Goal: Task Accomplishment & Management: Complete application form

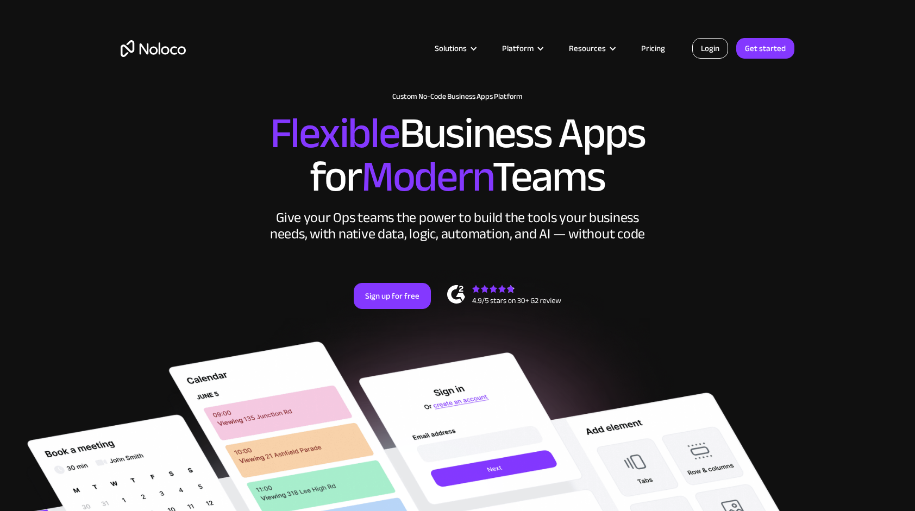
click at [698, 50] on link "Login" at bounding box center [711, 48] width 36 height 21
click at [666, 44] on link "Pricing" at bounding box center [653, 48] width 51 height 14
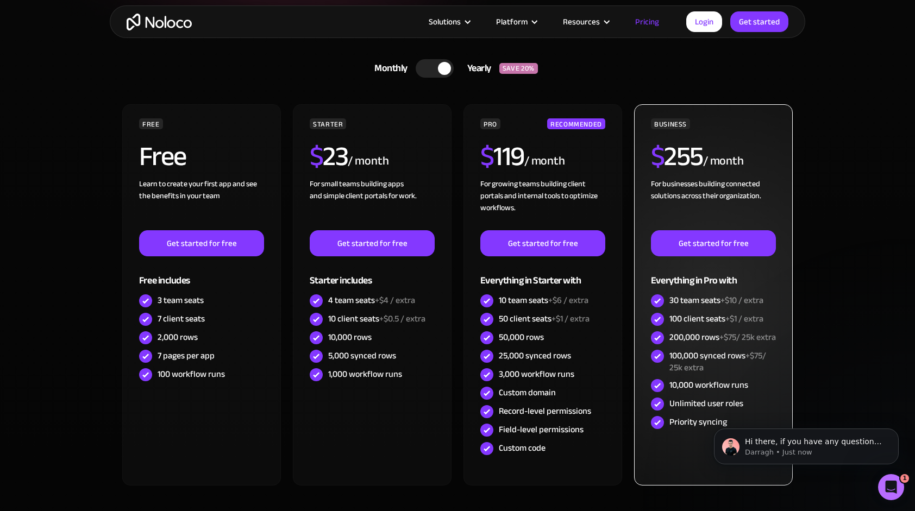
scroll to position [272, 0]
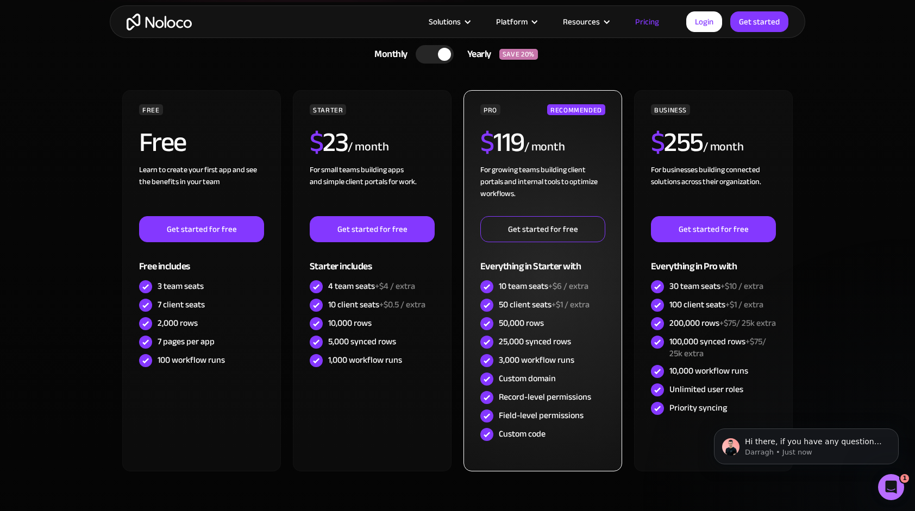
click at [522, 226] on link "Get started for free" at bounding box center [543, 229] width 125 height 26
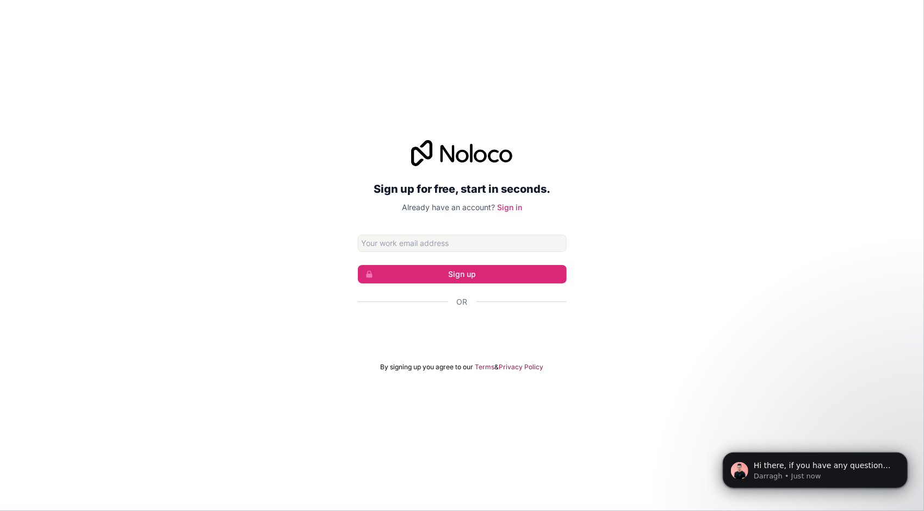
click at [495, 239] on input "Email address" at bounding box center [462, 243] width 209 height 17
type input "[EMAIL_ADDRESS][DOMAIN_NAME]"
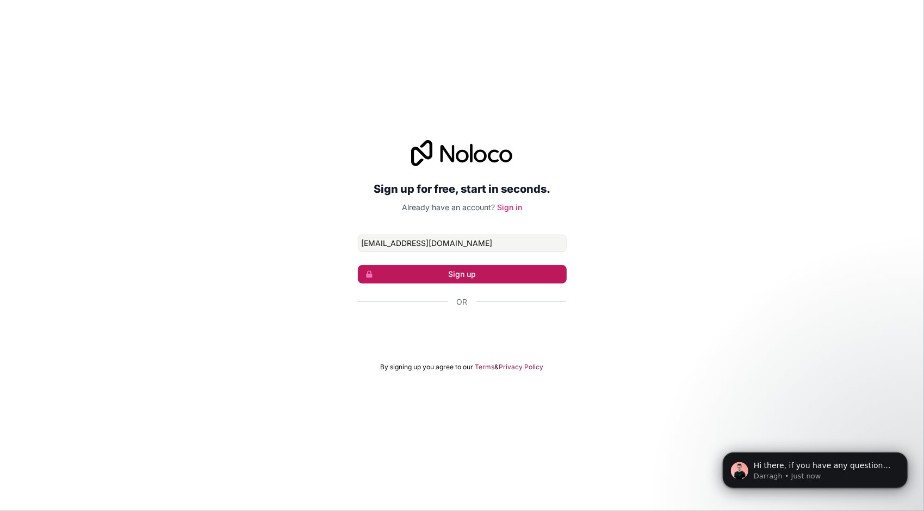
click at [464, 266] on button "Sign up" at bounding box center [462, 274] width 209 height 18
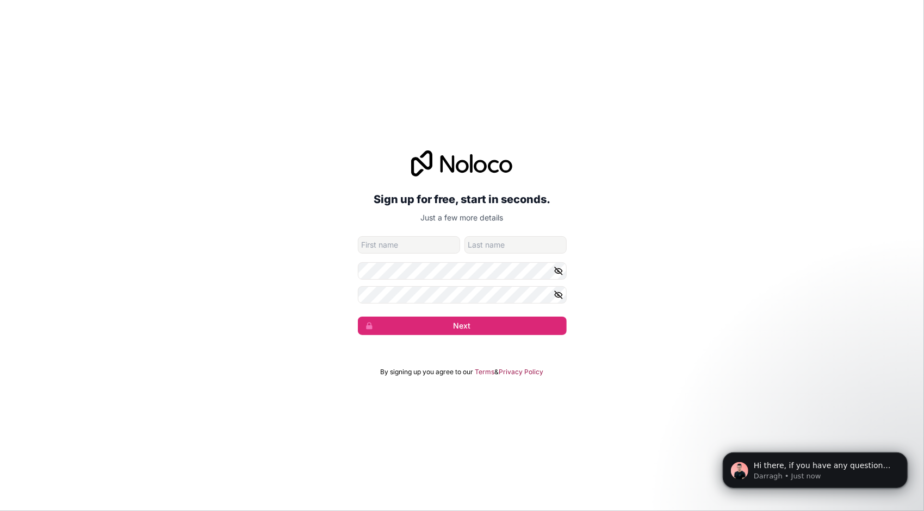
click at [405, 235] on div "Sign up for free, start in seconds. Just a few more details [EMAIL_ADDRESS][DOM…" at bounding box center [462, 243] width 209 height 185
click at [405, 244] on input "given-name" at bounding box center [409, 244] width 102 height 17
type input "[PERSON_NAME]"
type input "Kurjo"
click at [358, 317] on button "Next" at bounding box center [462, 326] width 209 height 18
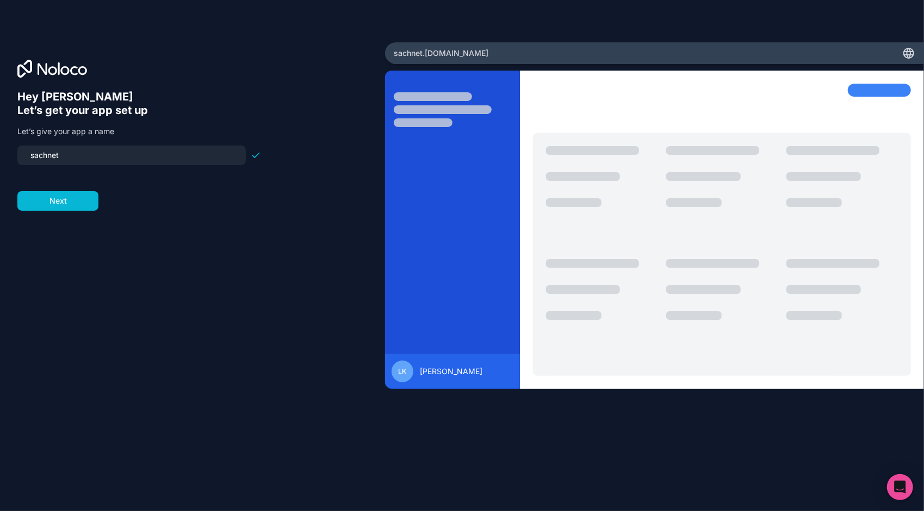
click at [35, 159] on input "sachnet" at bounding box center [131, 155] width 215 height 15
type input "sachnet"
click at [65, 204] on button "Next" at bounding box center [57, 201] width 81 height 20
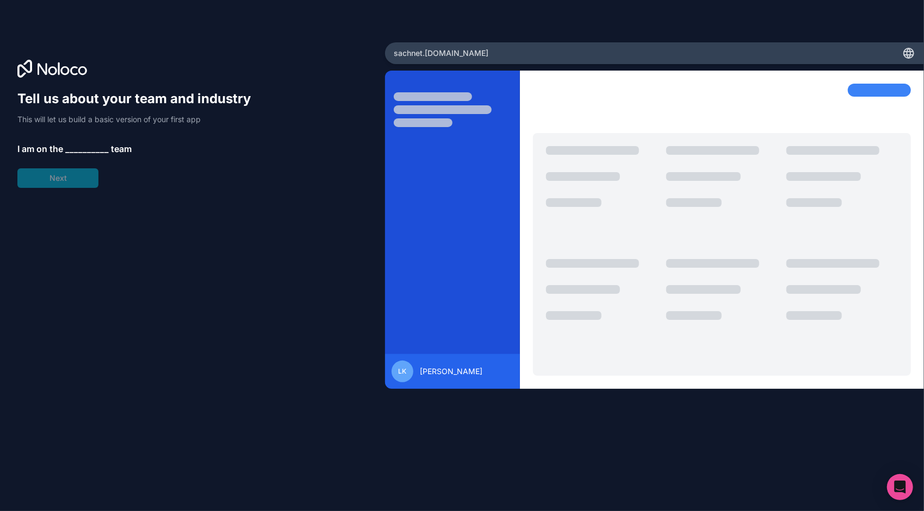
click at [75, 146] on span "__________" at bounding box center [86, 148] width 43 height 13
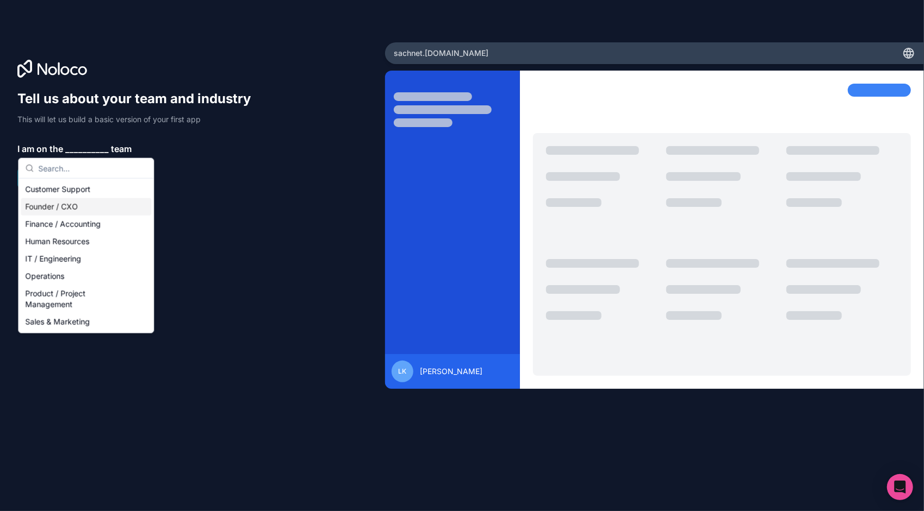
click at [72, 204] on div "Founder / CXO" at bounding box center [86, 206] width 130 height 17
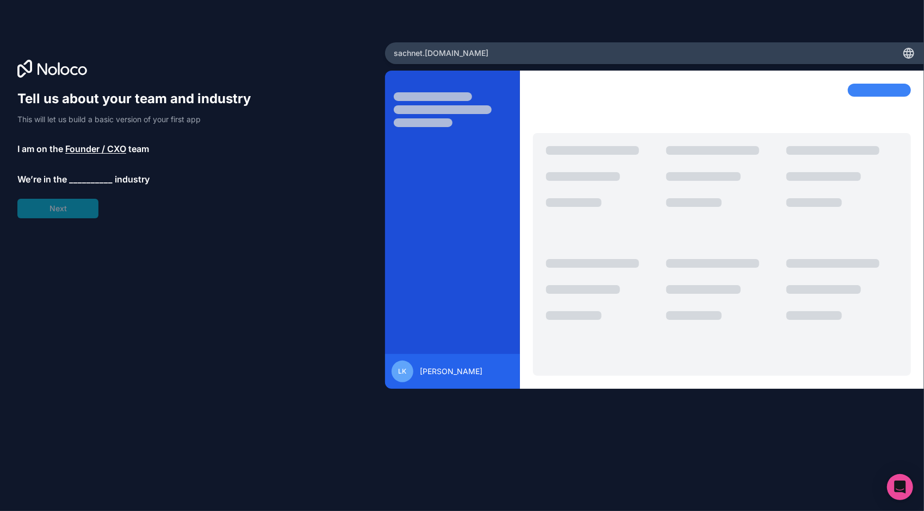
click at [66, 209] on div "Tell us about your team and industry This will let us build a basic version of …" at bounding box center [139, 154] width 244 height 128
click at [90, 173] on span "__________" at bounding box center [90, 179] width 43 height 13
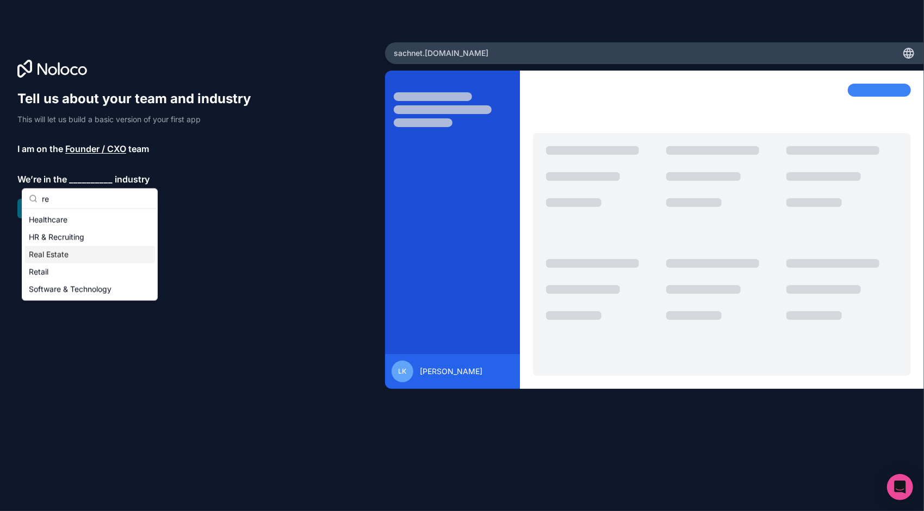
type input "re"
click at [59, 254] on div "Real Estate" at bounding box center [89, 254] width 130 height 17
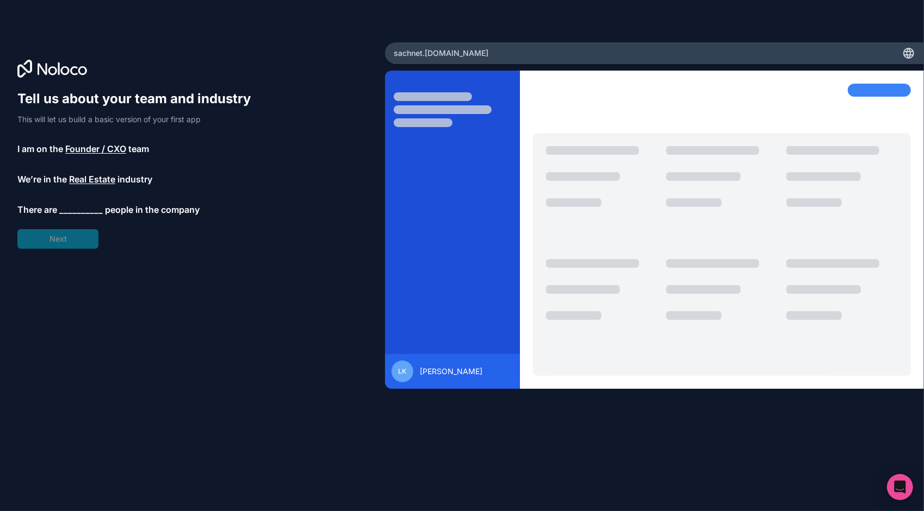
click at [60, 242] on div "Tell us about your team and industry This will let us build a basic version of …" at bounding box center [139, 169] width 244 height 159
click at [70, 206] on span "__________" at bounding box center [80, 209] width 43 height 13
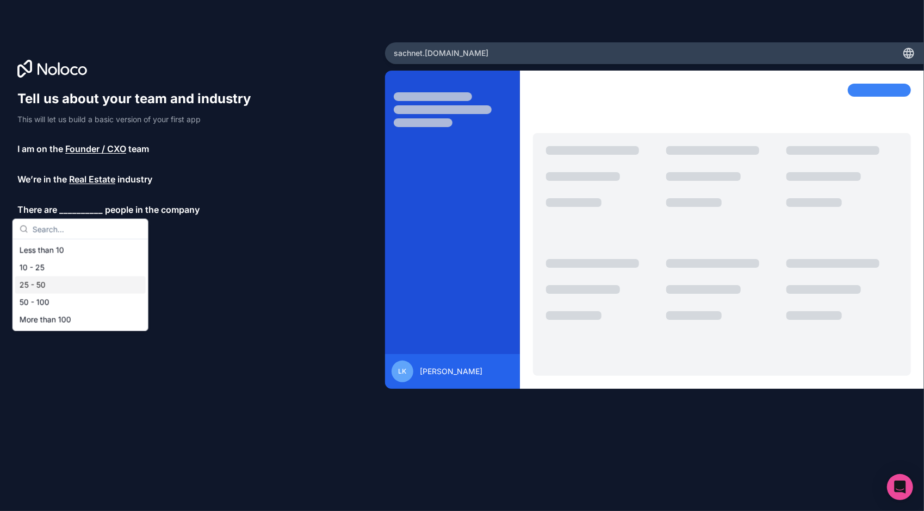
click at [42, 280] on div "25 - 50" at bounding box center [80, 285] width 130 height 17
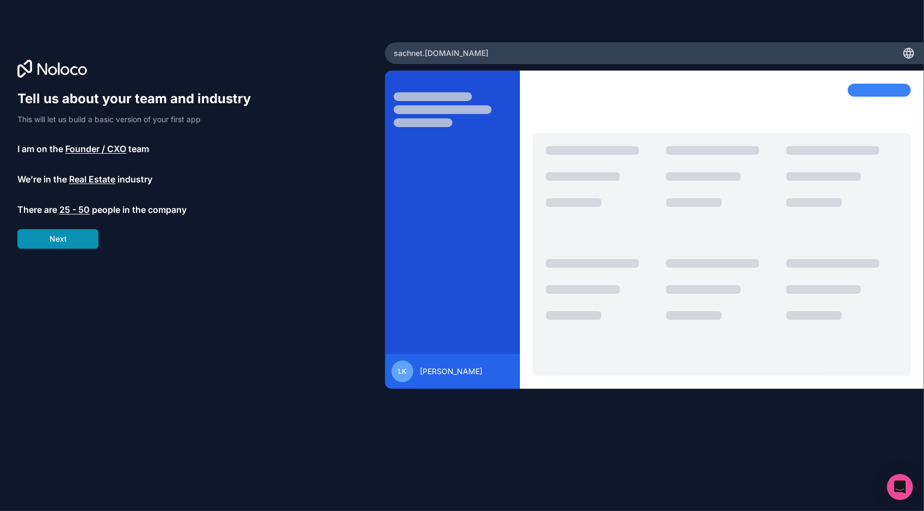
click at [67, 238] on button "Next" at bounding box center [57, 239] width 81 height 20
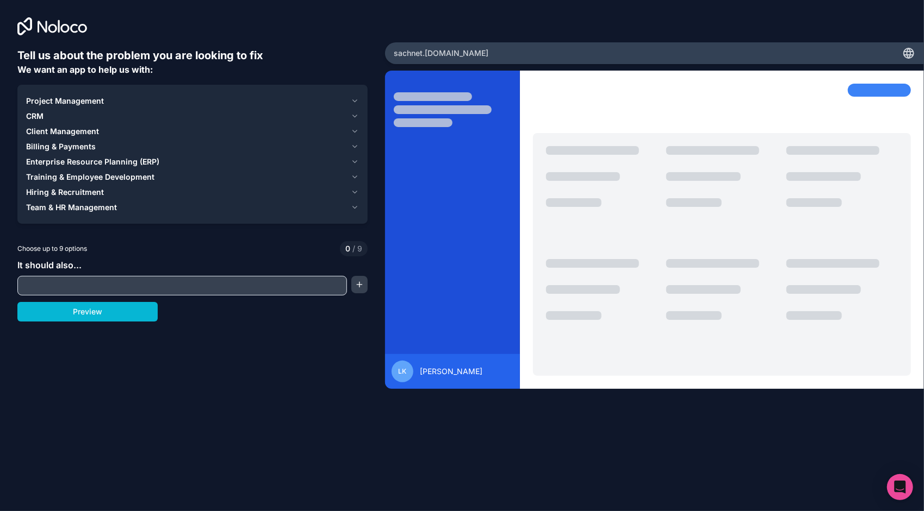
click at [78, 290] on input "text" at bounding box center [182, 285] width 324 height 15
click at [358, 286] on button "button" at bounding box center [359, 284] width 16 height 17
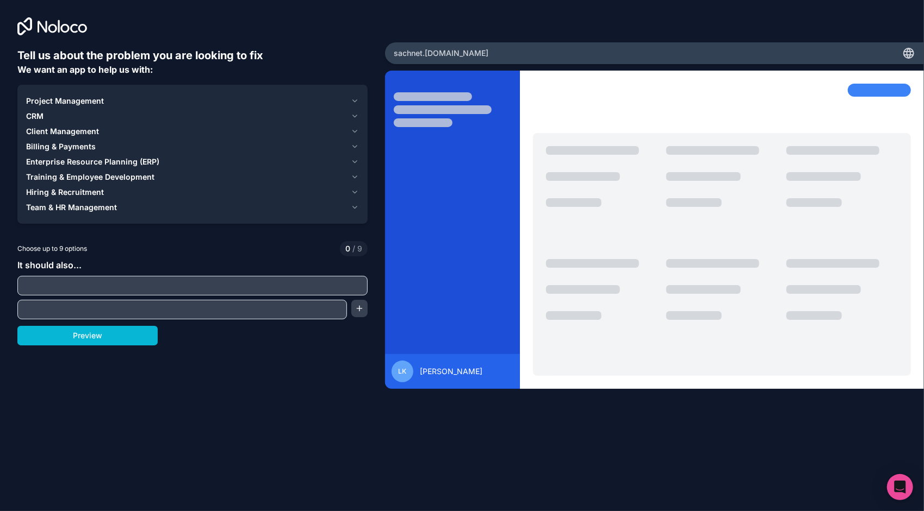
click at [38, 116] on span "CRM" at bounding box center [34, 116] width 17 height 11
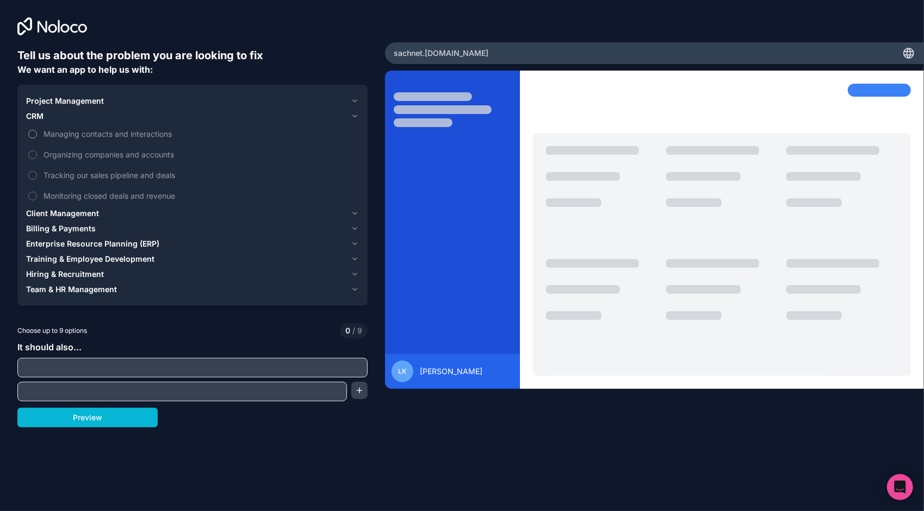
click at [34, 134] on button "Managing contacts and interactions" at bounding box center [32, 134] width 9 height 9
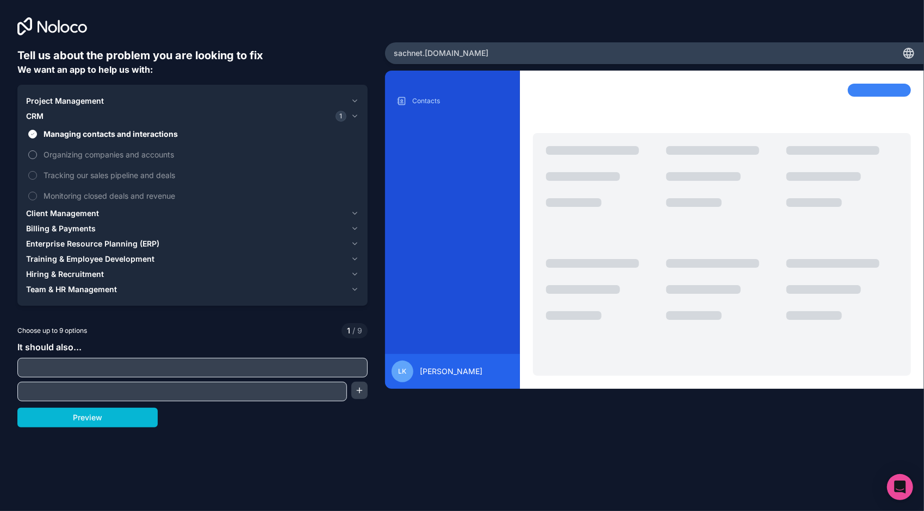
click at [34, 151] on button "Organizing companies and accounts" at bounding box center [32, 155] width 9 height 9
click at [34, 172] on button "Tracking our sales pipeline and deals" at bounding box center [32, 175] width 9 height 9
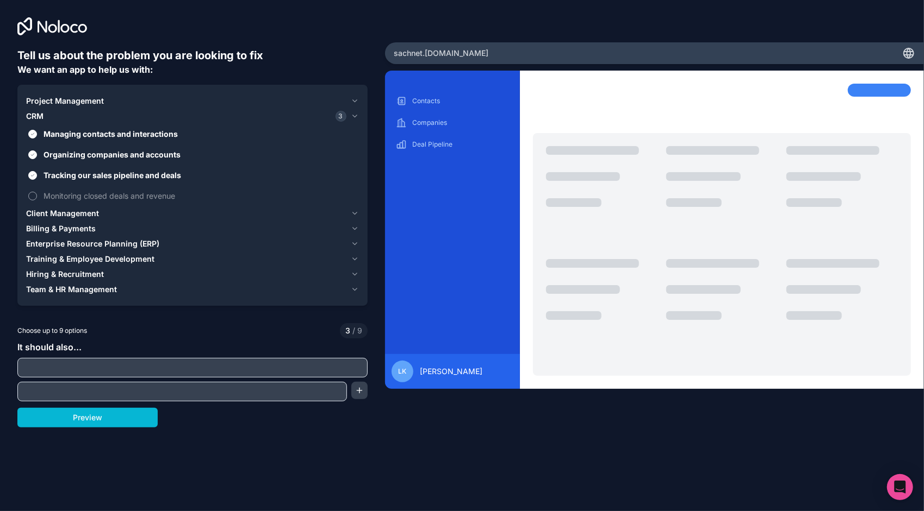
click at [35, 194] on button "Monitoring closed deals and revenue" at bounding box center [32, 196] width 9 height 9
click at [48, 102] on span "Project Management" at bounding box center [65, 101] width 78 height 11
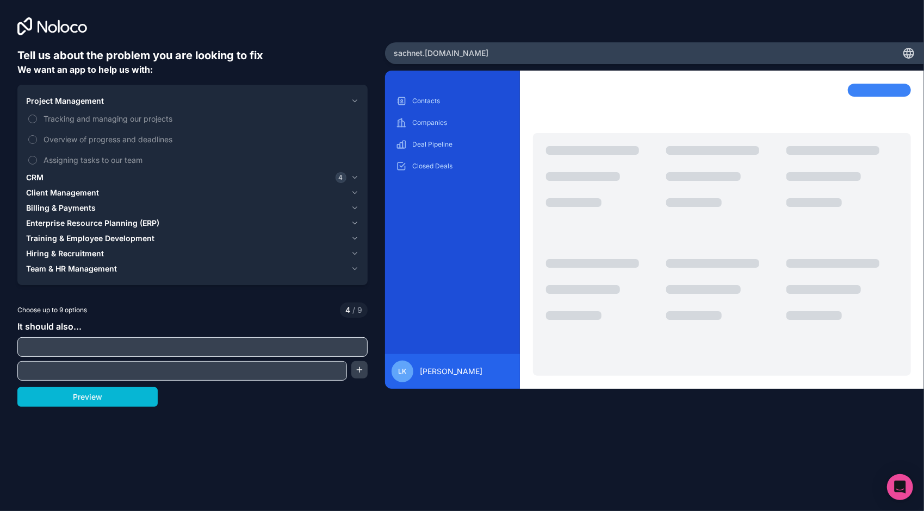
click at [48, 102] on span "Project Management" at bounding box center [65, 101] width 78 height 11
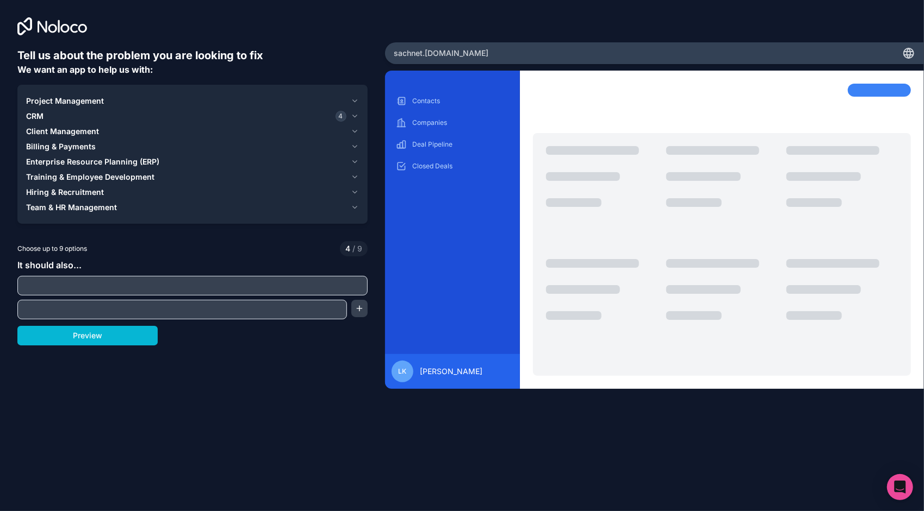
click at [55, 147] on span "Billing & Payments" at bounding box center [61, 146] width 70 height 11
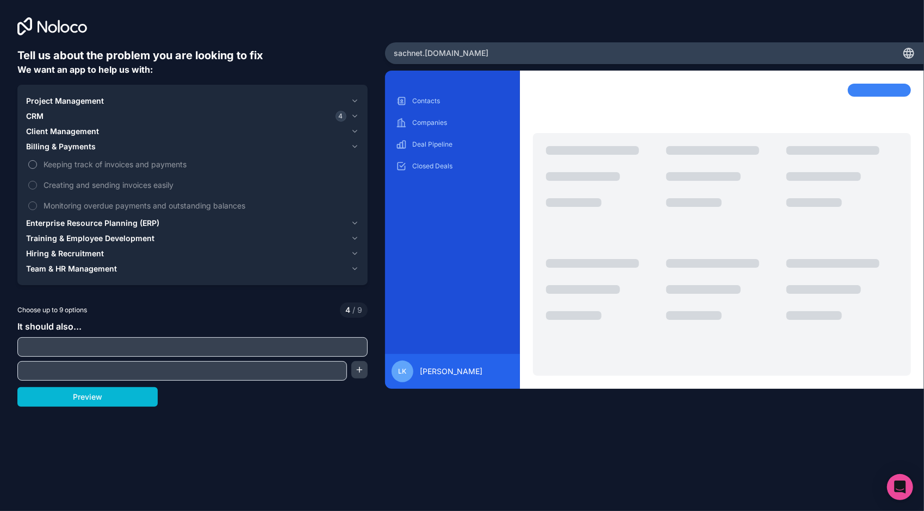
click at [59, 164] on span "Keeping track of invoices and payments" at bounding box center [199, 164] width 313 height 11
click at [37, 164] on button "Keeping track of invoices and payments" at bounding box center [32, 164] width 9 height 9
click at [58, 184] on span "Creating and sending invoices easily" at bounding box center [199, 184] width 313 height 11
click at [37, 184] on button "Creating and sending invoices easily" at bounding box center [32, 185] width 9 height 9
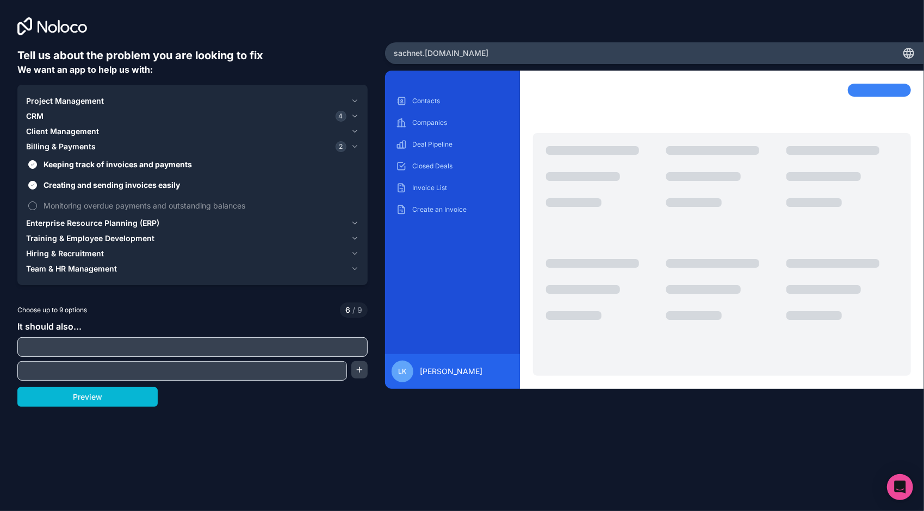
click at [63, 203] on span "Monitoring overdue payments and outstanding balances" at bounding box center [199, 205] width 313 height 11
click at [37, 203] on button "Monitoring overdue payments and outstanding balances" at bounding box center [32, 206] width 9 height 9
click at [37, 130] on span "Client Management" at bounding box center [62, 131] width 73 height 11
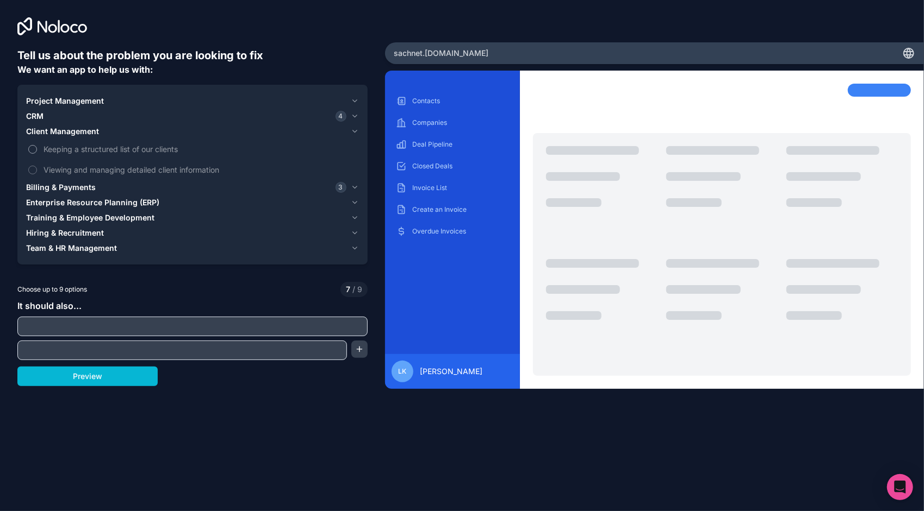
click at [40, 149] on label "Keeping a structured list of our clients" at bounding box center [192, 149] width 333 height 20
click at [37, 149] on button "Keeping a structured list of our clients" at bounding box center [32, 149] width 9 height 9
click at [35, 166] on button "Viewing and managing detailed client information" at bounding box center [32, 170] width 9 height 9
click at [49, 203] on span "Enterprise Resource Planning (ERP)" at bounding box center [92, 202] width 133 height 11
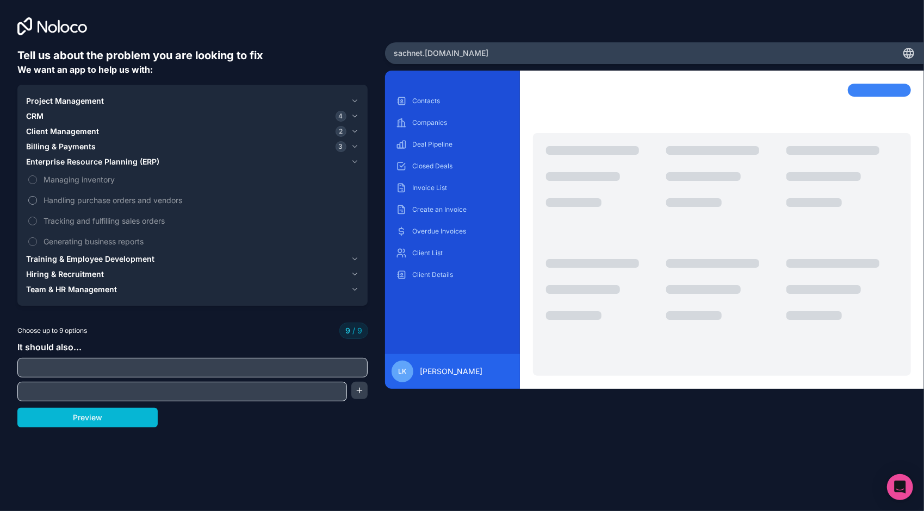
click at [49, 202] on span "Handling purchase orders and vendors" at bounding box center [199, 200] width 313 height 11
click at [51, 185] on label "Managing inventory" at bounding box center [192, 180] width 333 height 20
click at [52, 178] on span "Managing inventory" at bounding box center [199, 179] width 313 height 11
click at [214, 368] on input "text" at bounding box center [192, 367] width 345 height 15
click at [117, 261] on span "Training & Employee Development" at bounding box center [90, 259] width 128 height 11
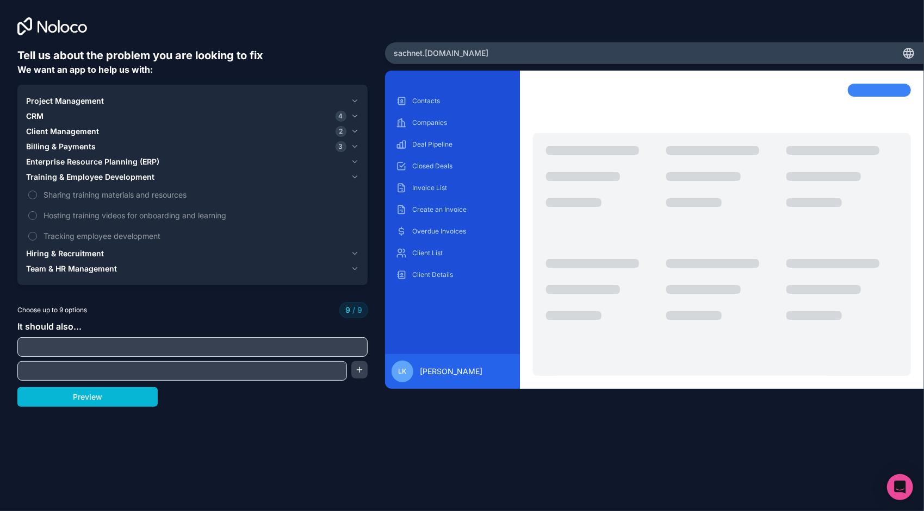
click at [80, 250] on span "Hiring & Recruitment" at bounding box center [65, 253] width 78 height 11
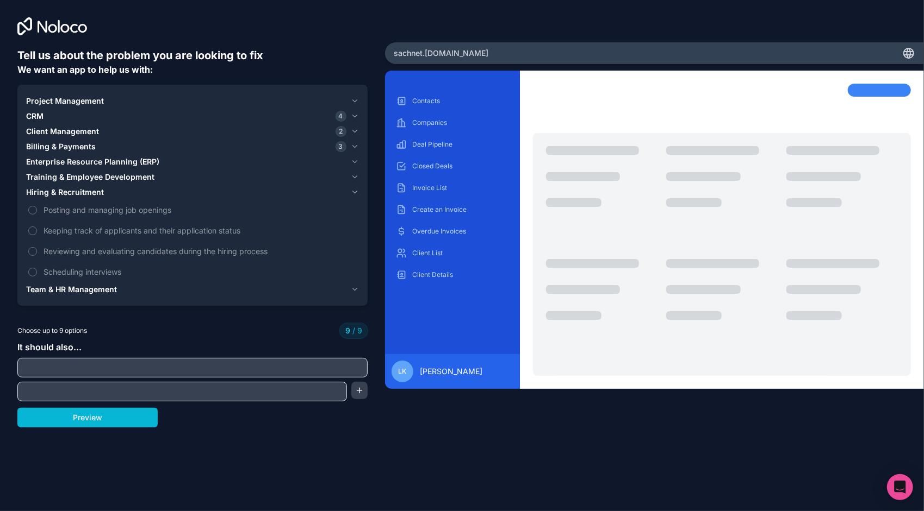
click at [89, 294] on span "Team & HR Management" at bounding box center [71, 289] width 91 height 11
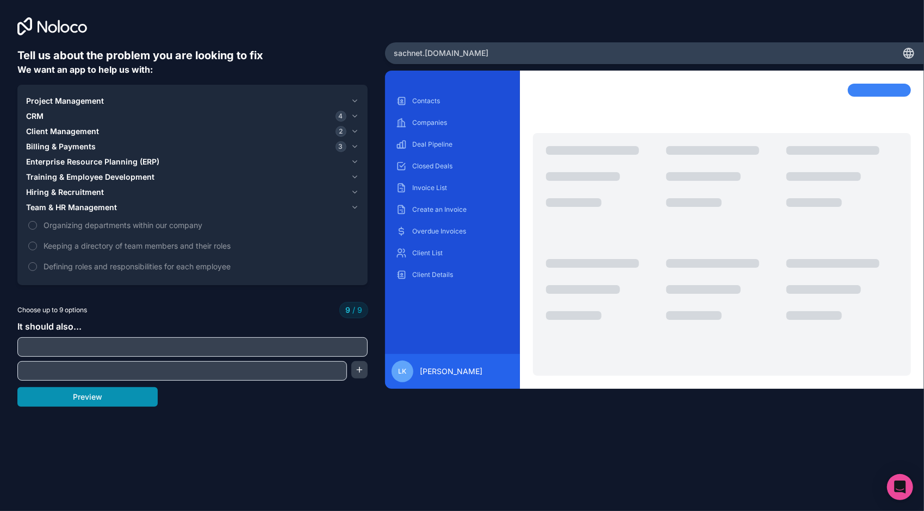
click at [112, 401] on button "Preview" at bounding box center [87, 398] width 140 height 20
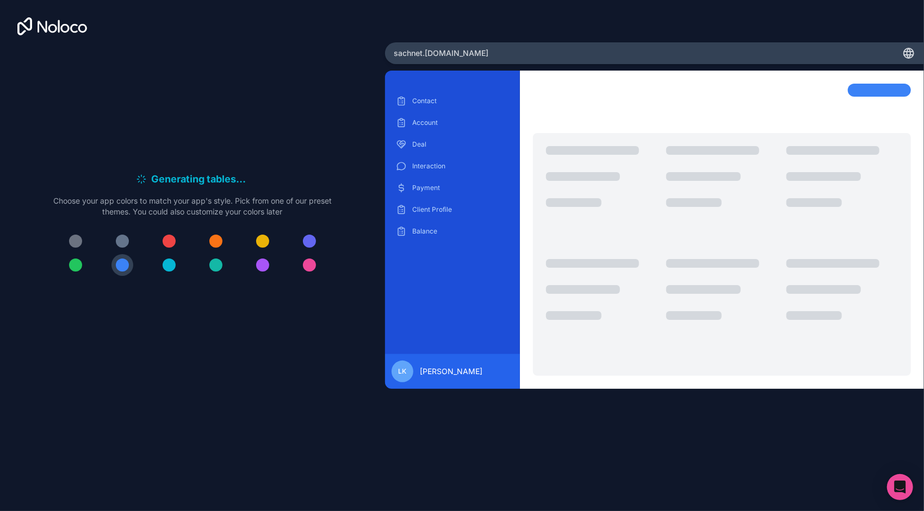
click at [259, 82] on div "Generating tables . . . Meanwhile, let's personalize it! Choose your app colors…" at bounding box center [192, 228] width 350 height 361
click at [908, 53] on icon at bounding box center [908, 53] width 13 height 13
click at [79, 28] on icon at bounding box center [82, 28] width 9 height 9
click at [400, 363] on div "LK" at bounding box center [402, 372] width 22 height 22
click at [118, 265] on div at bounding box center [122, 265] width 13 height 13
